Goal: Task Accomplishment & Management: Complete application form

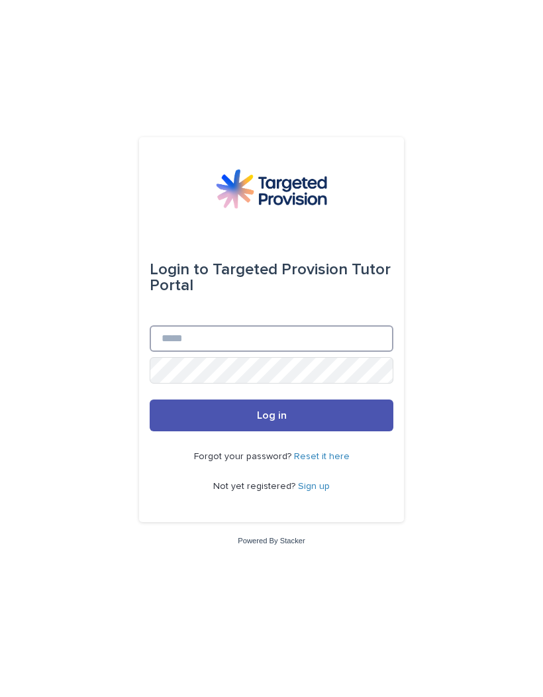
click at [171, 352] on input "Email" at bounding box center [272, 338] width 244 height 26
type input "**********"
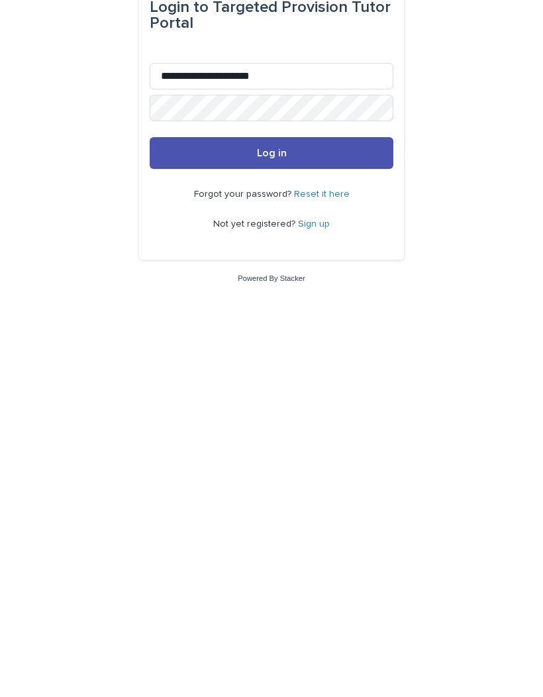
click at [285, 399] on button "Log in" at bounding box center [272, 415] width 244 height 32
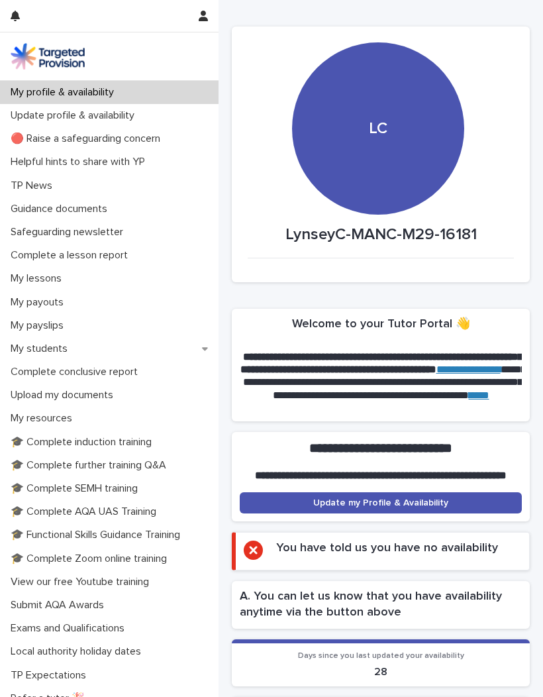
click at [50, 348] on p "My students" at bounding box center [41, 348] width 73 height 13
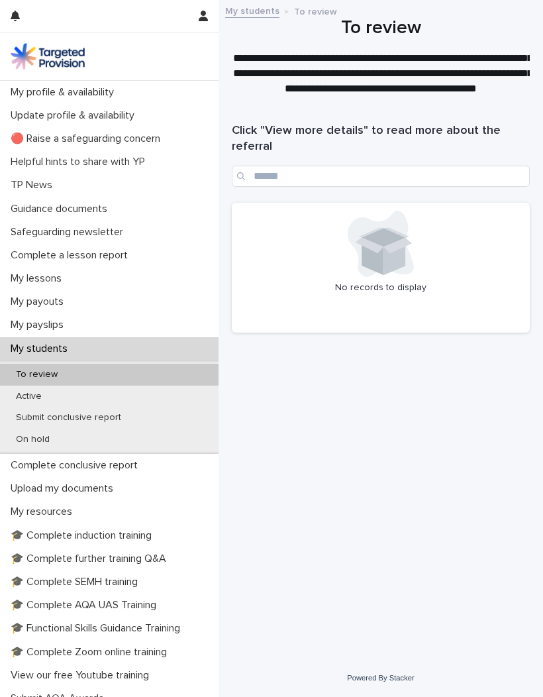
click at [32, 391] on p "Active" at bounding box center [28, 396] width 47 height 11
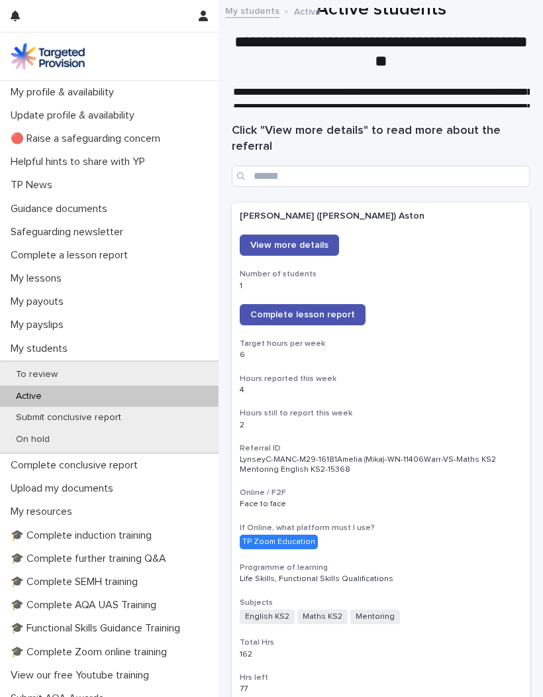
click at [311, 311] on span "Complete lesson report" at bounding box center [302, 314] width 105 height 9
